Goal: Check status: Check status

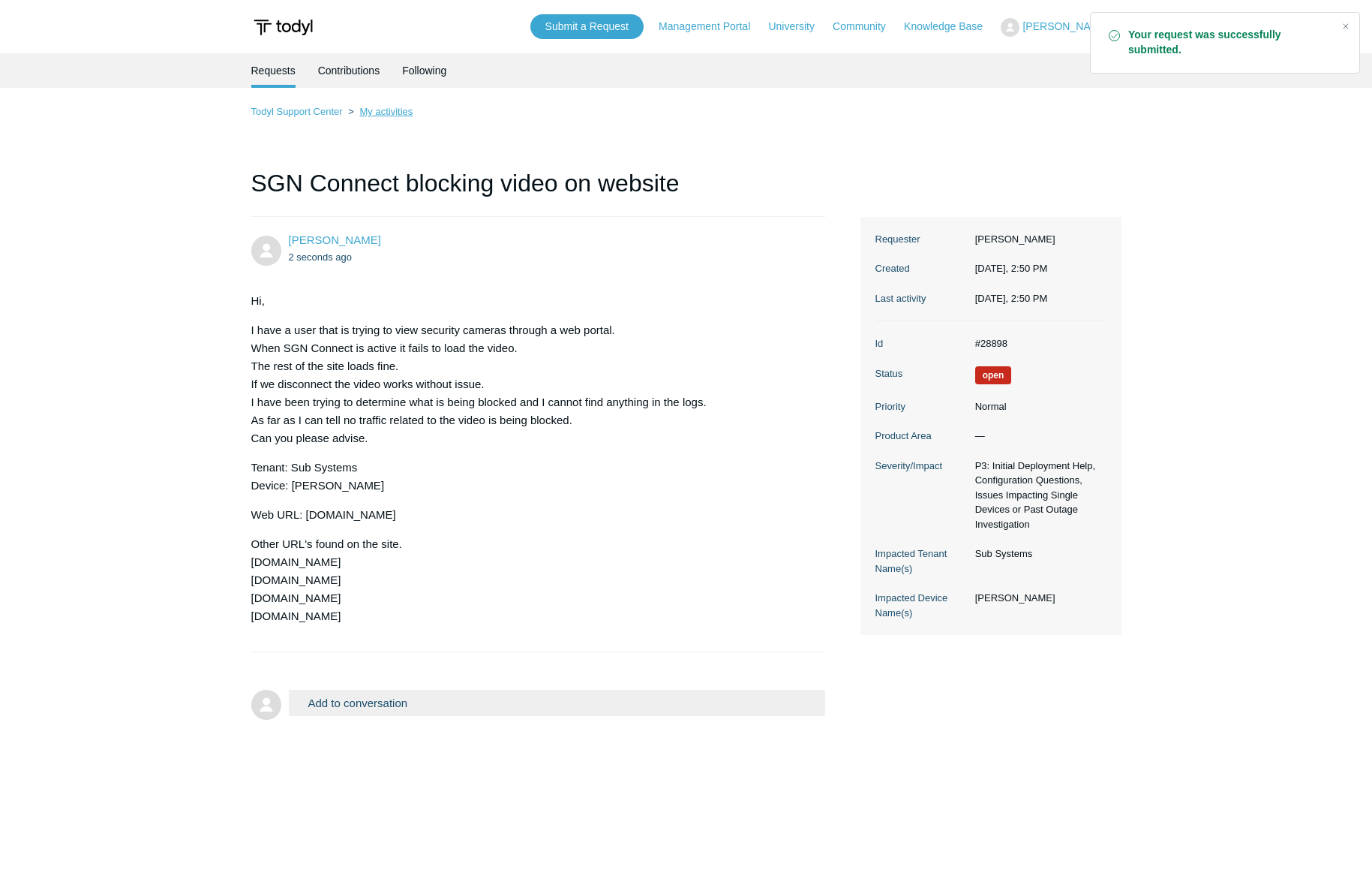
click at [373, 115] on link "My activities" at bounding box center [385, 111] width 53 height 11
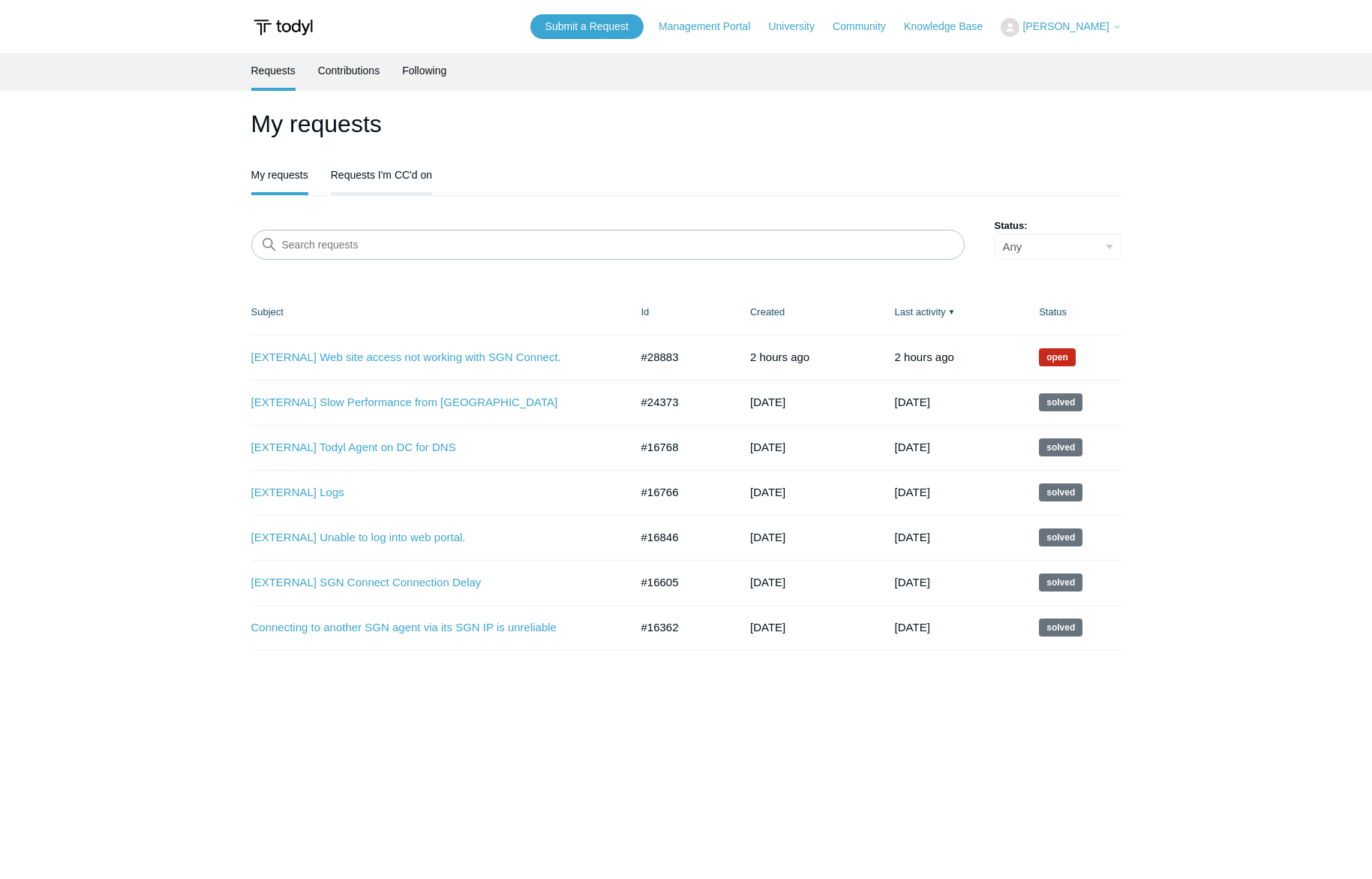
click at [385, 181] on link "Requests I'm CC'd on" at bounding box center [381, 173] width 101 height 31
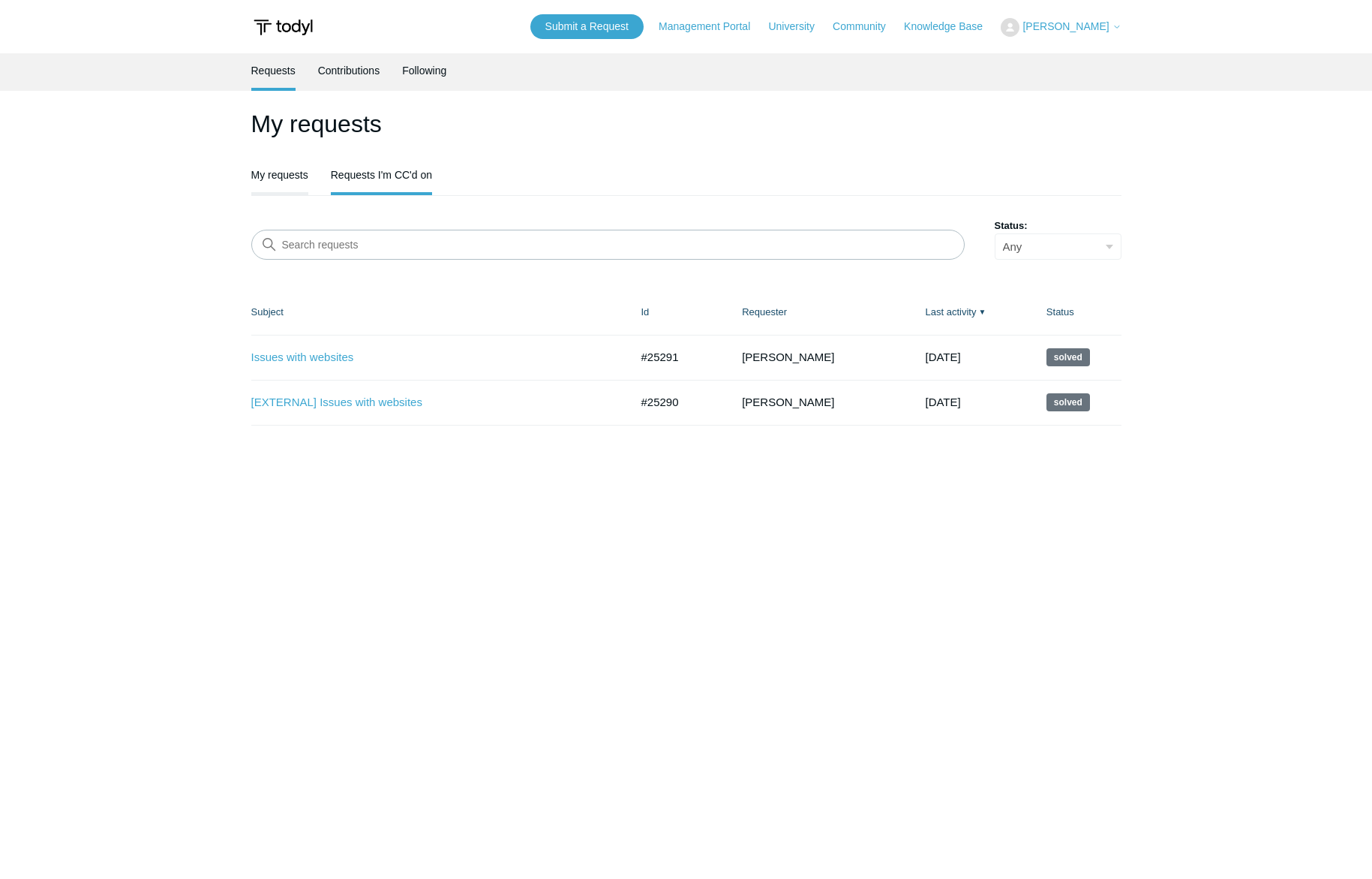
click at [292, 189] on link "My requests" at bounding box center [280, 173] width 57 height 31
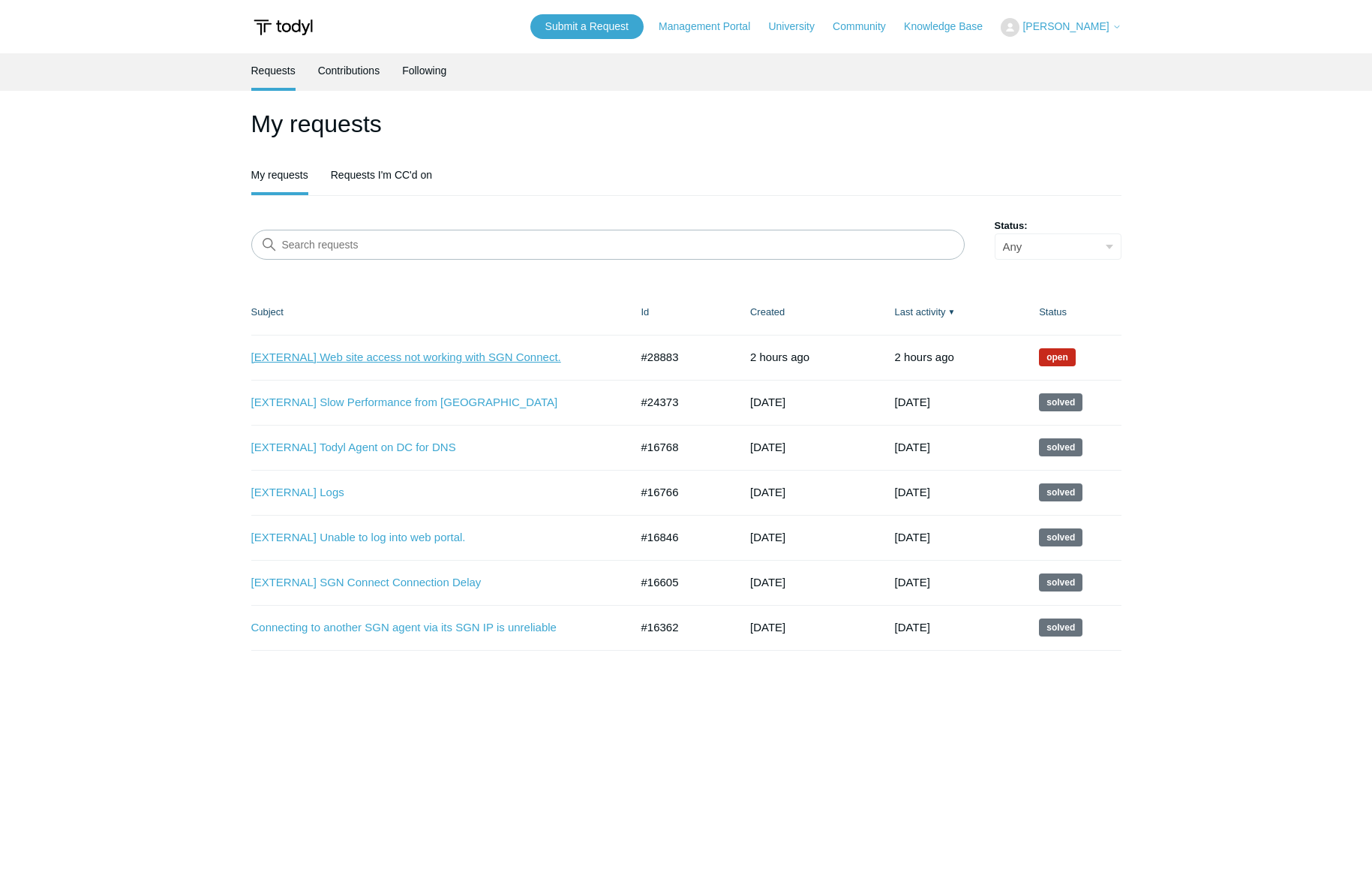
click at [478, 352] on link "[EXTERNAL] Web site access not working with SGN Connect." at bounding box center [429, 357] width 356 height 17
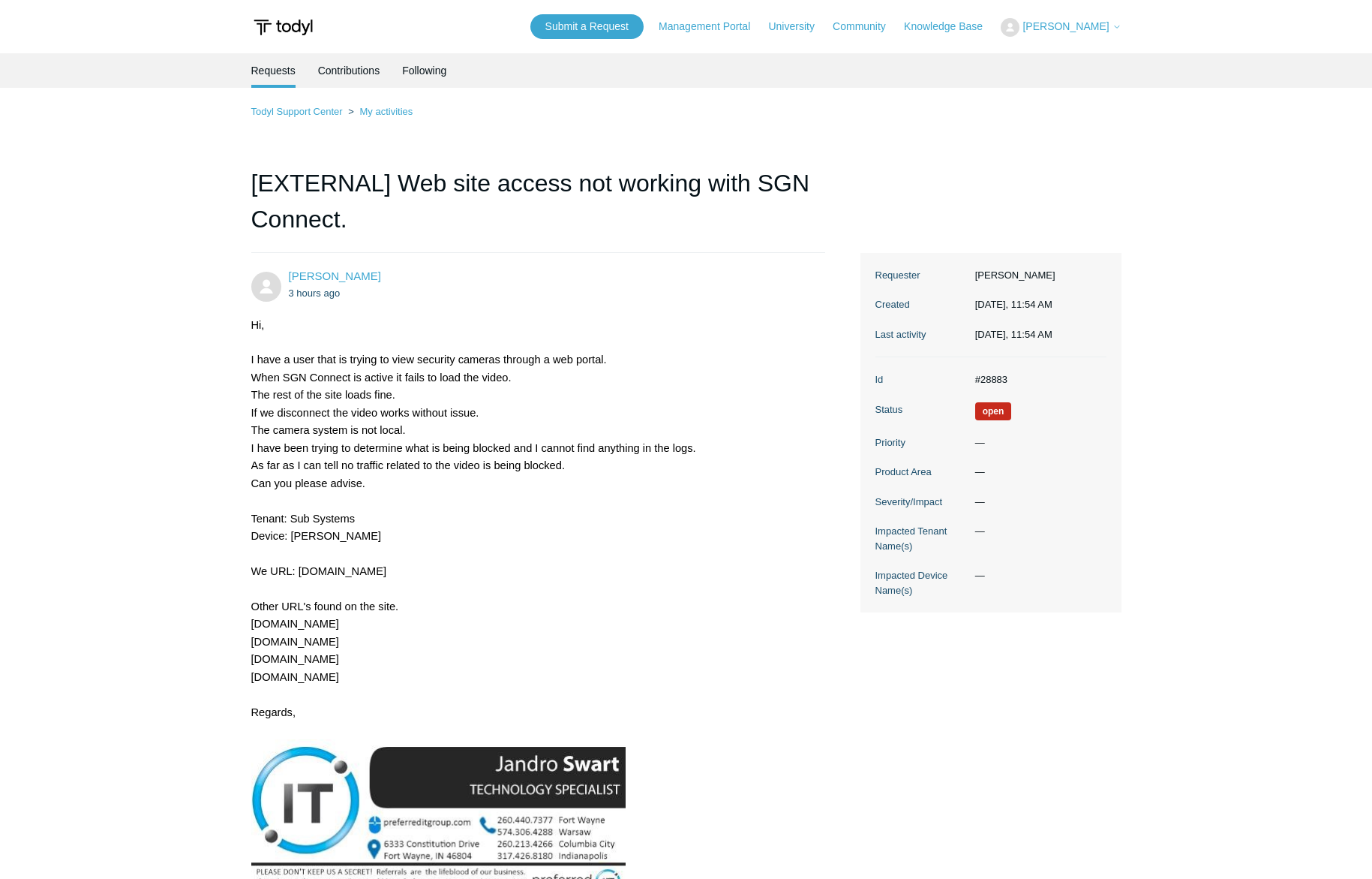
drag, startPoint x: 65, startPoint y: 60, endPoint x: 1, endPoint y: 69, distance: 64.6
click at [61, 61] on div "Requests Contributions Following" at bounding box center [686, 70] width 1372 height 35
click at [86, 33] on body "Skip to main content Submit a Request Management Portal University Community Kn…" at bounding box center [686, 598] width 1372 height 1198
click at [55, 27] on body "Skip to main content Submit a Request Management Portal University Community Kn…" at bounding box center [686, 598] width 1372 height 1198
